Goal: Navigation & Orientation: Find specific page/section

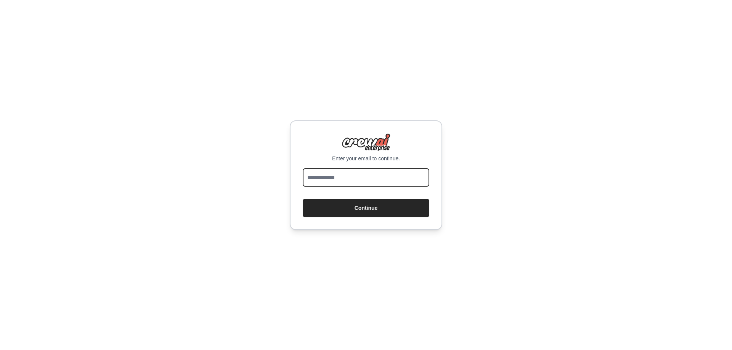
click at [338, 179] on input "email" at bounding box center [366, 178] width 127 height 18
type input "**********"
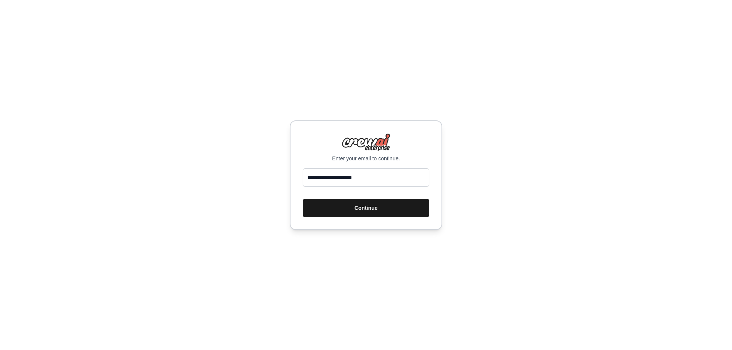
click at [370, 214] on button "Continue" at bounding box center [366, 208] width 127 height 18
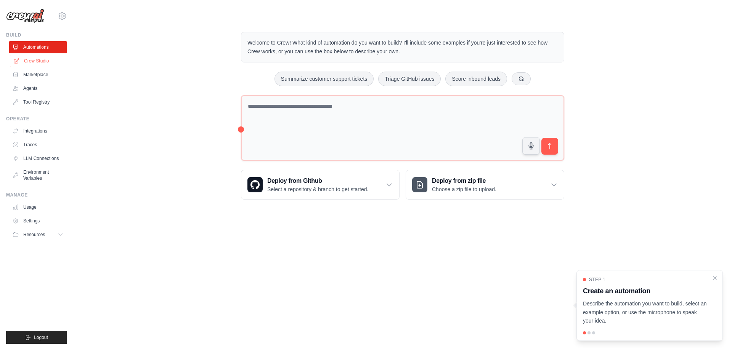
click at [38, 58] on link "Crew Studio" at bounding box center [39, 61] width 58 height 12
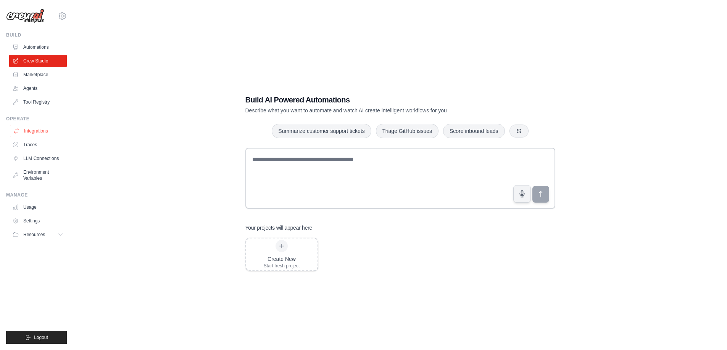
click at [38, 129] on link "Integrations" at bounding box center [39, 131] width 58 height 12
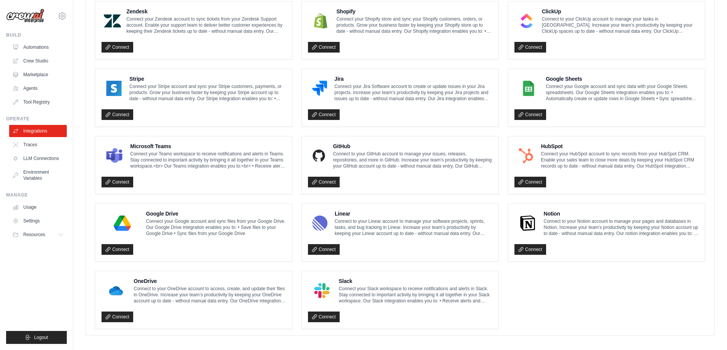
scroll to position [367, 0]
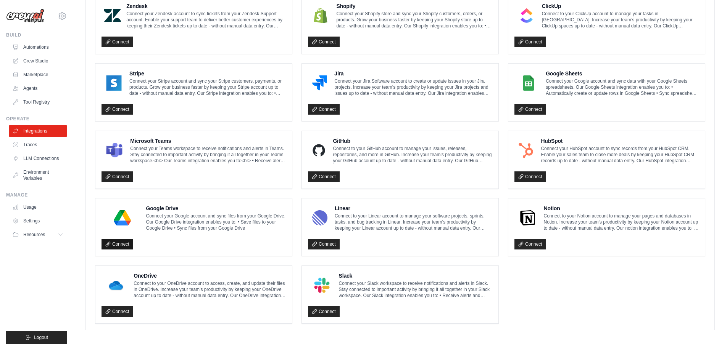
click at [121, 241] on link "Connect" at bounding box center [117, 244] width 32 height 11
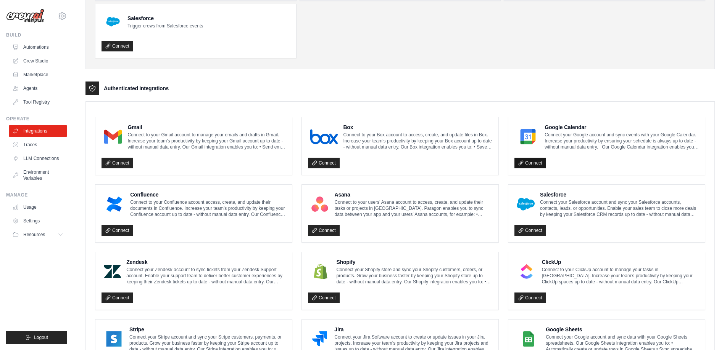
scroll to position [114, 0]
